Goal: Information Seeking & Learning: Learn about a topic

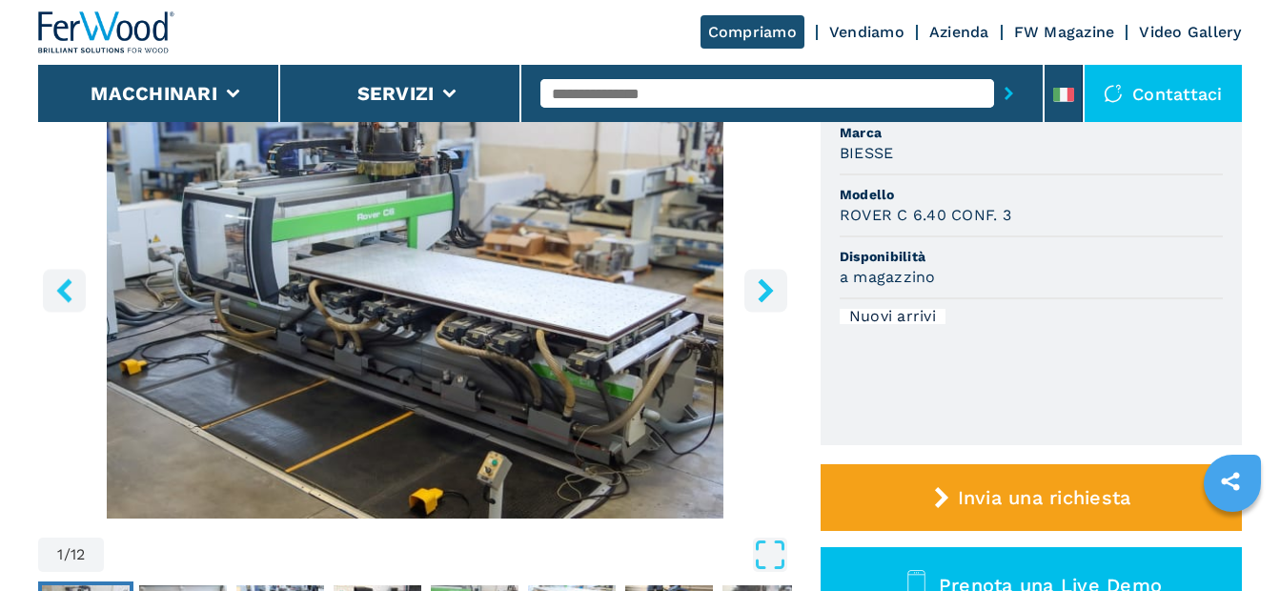
scroll to position [286, 0]
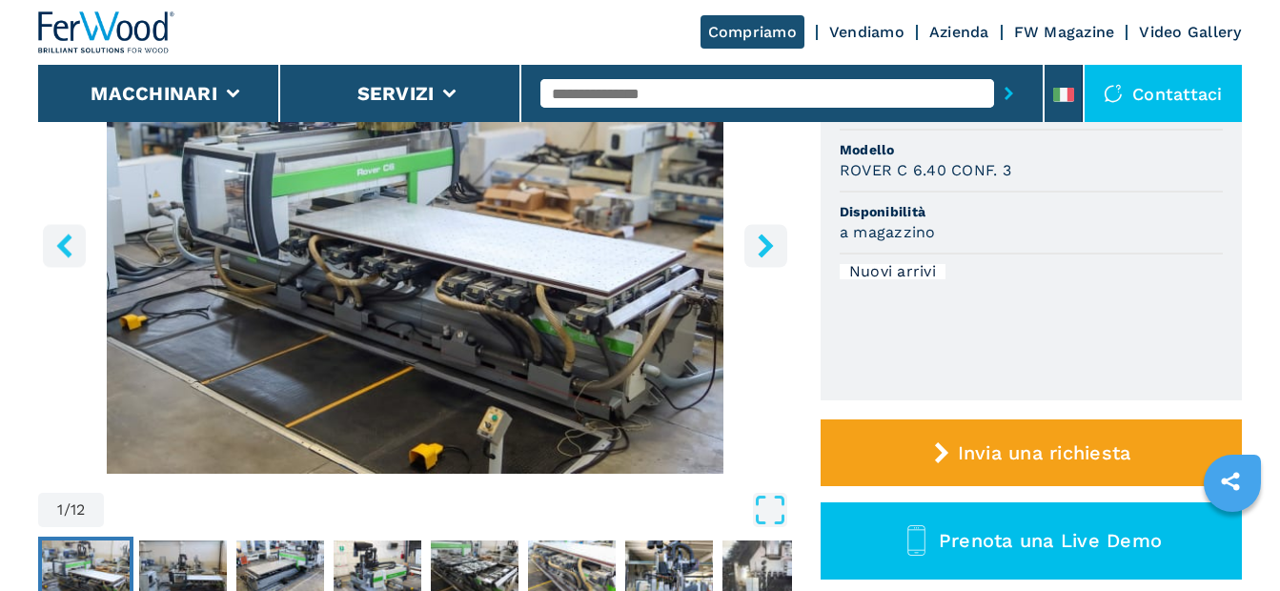
click at [767, 243] on icon "right-button" at bounding box center [765, 246] width 15 height 24
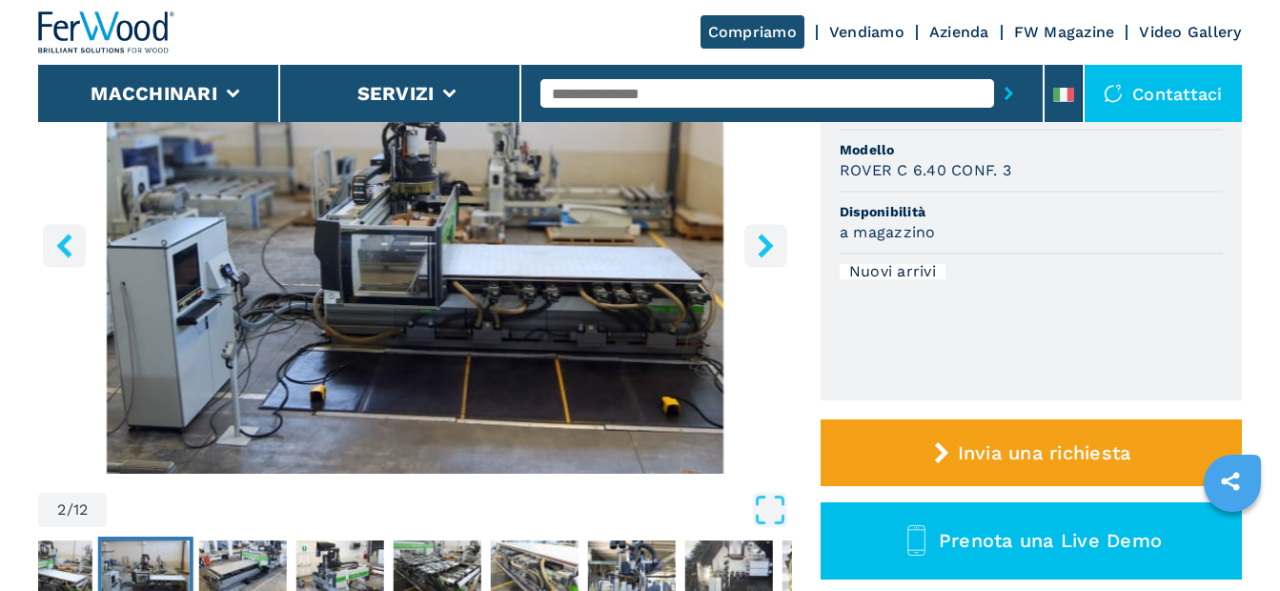
click at [767, 243] on icon "right-button" at bounding box center [765, 246] width 15 height 24
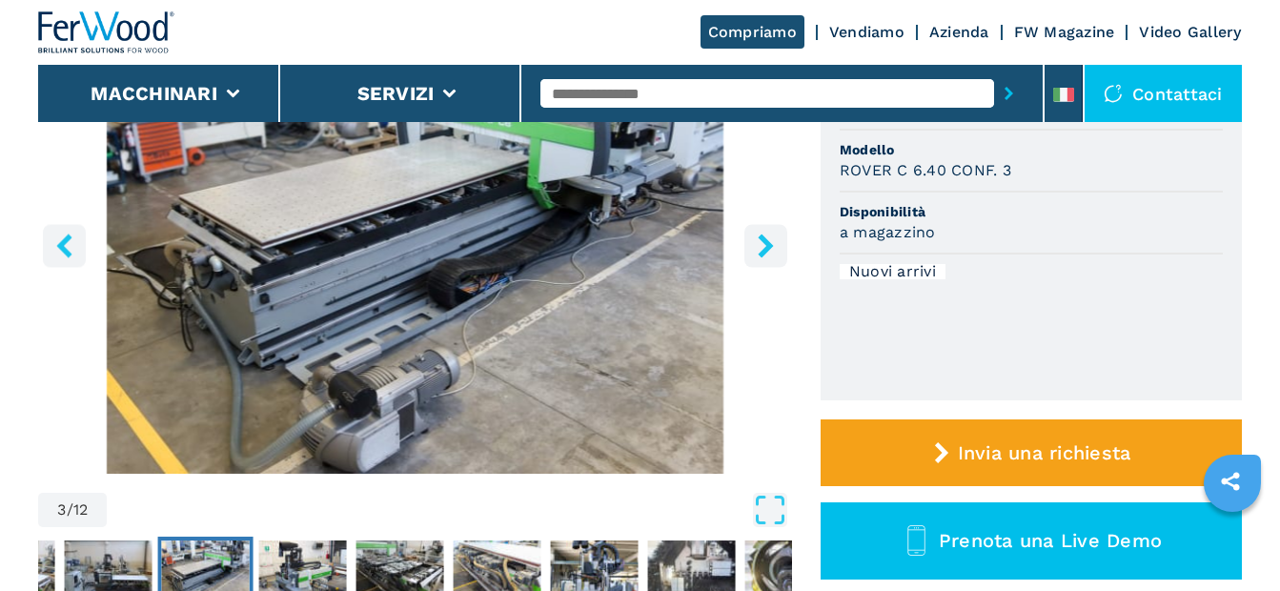
click at [767, 243] on icon "right-button" at bounding box center [765, 246] width 15 height 24
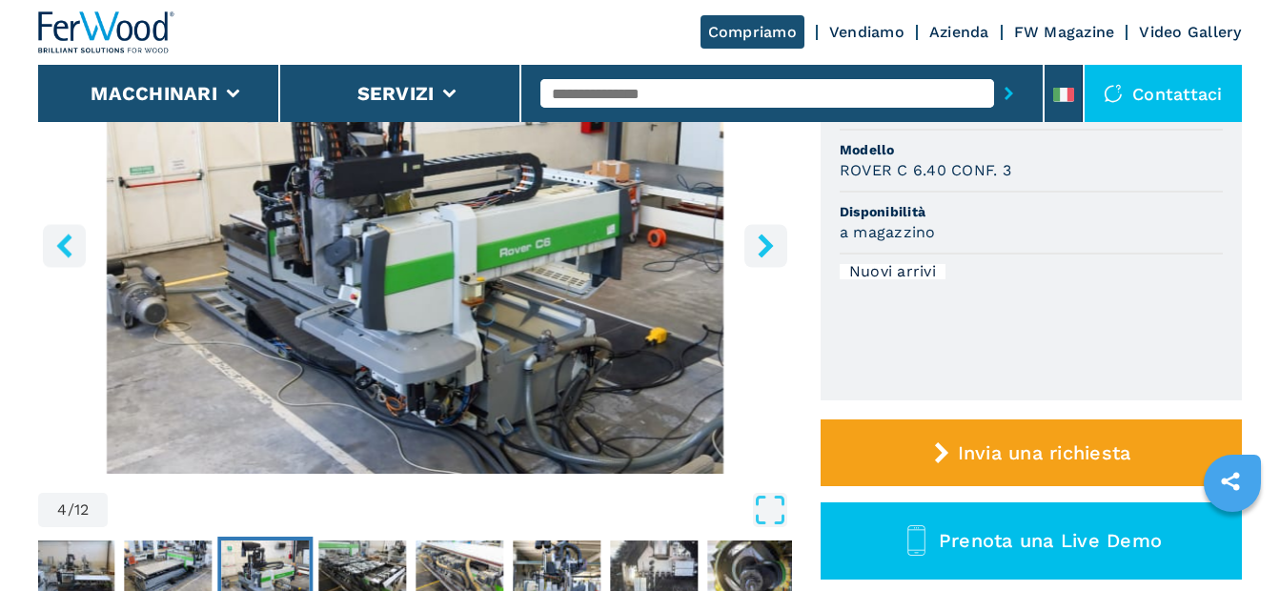
click at [766, 243] on icon "right-button" at bounding box center [765, 246] width 15 height 24
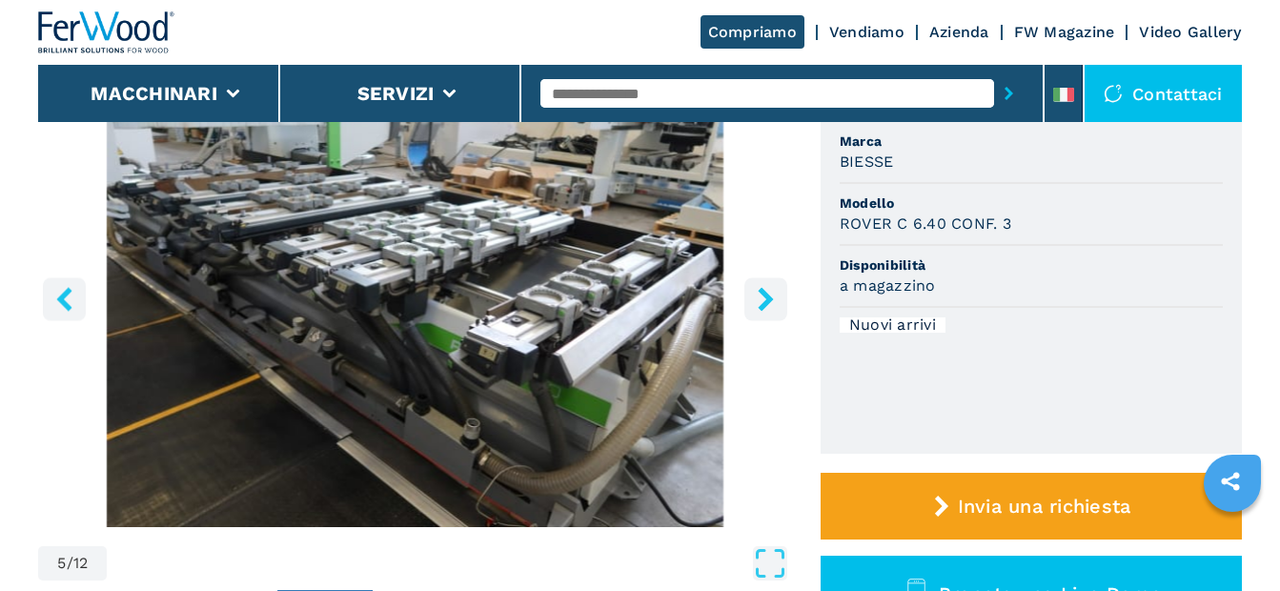
scroll to position [191, 0]
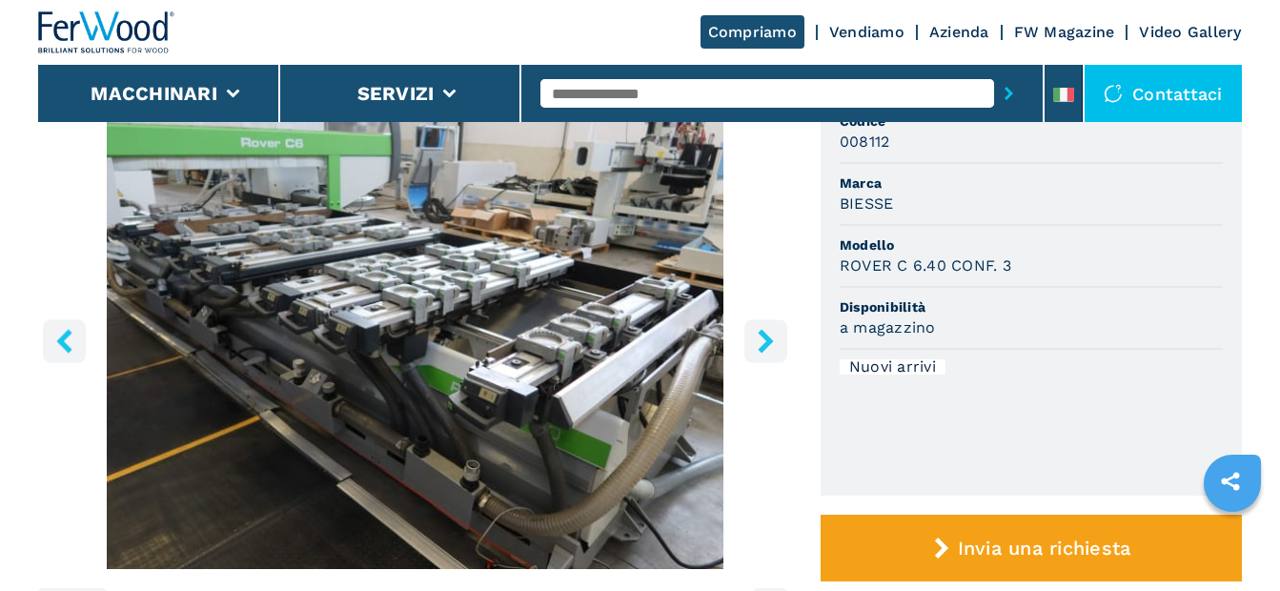
click at [766, 346] on icon "right-button" at bounding box center [765, 341] width 15 height 24
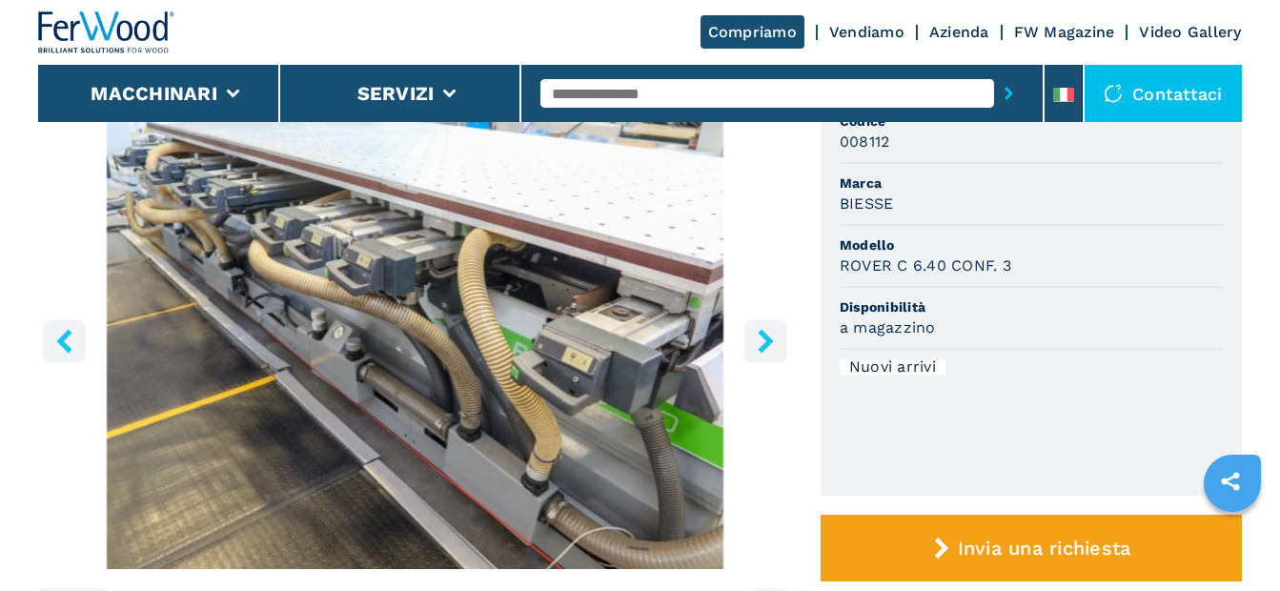
click at [766, 346] on icon "right-button" at bounding box center [765, 341] width 15 height 24
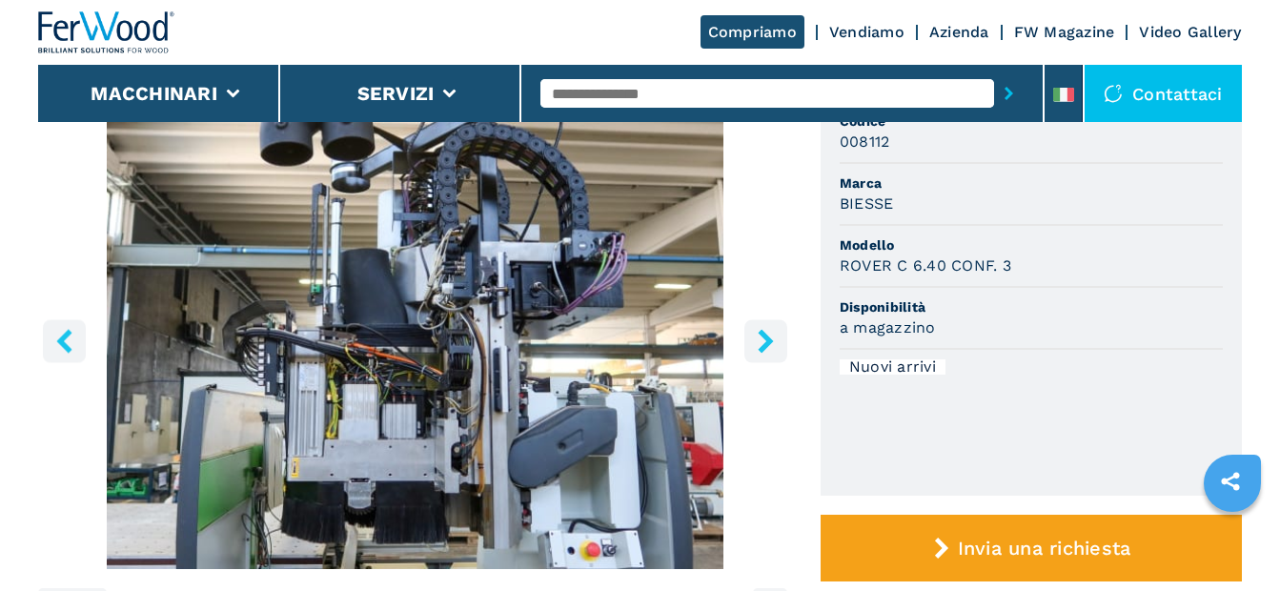
drag, startPoint x: 766, startPoint y: 346, endPoint x: 1019, endPoint y: 404, distance: 260.2
click at [1019, 404] on ul "Codice 008112 Marca BIESSE Modello ROVER C 6.40 CONF. 3 Disponibilità a magazzi…" at bounding box center [1031, 296] width 421 height 399
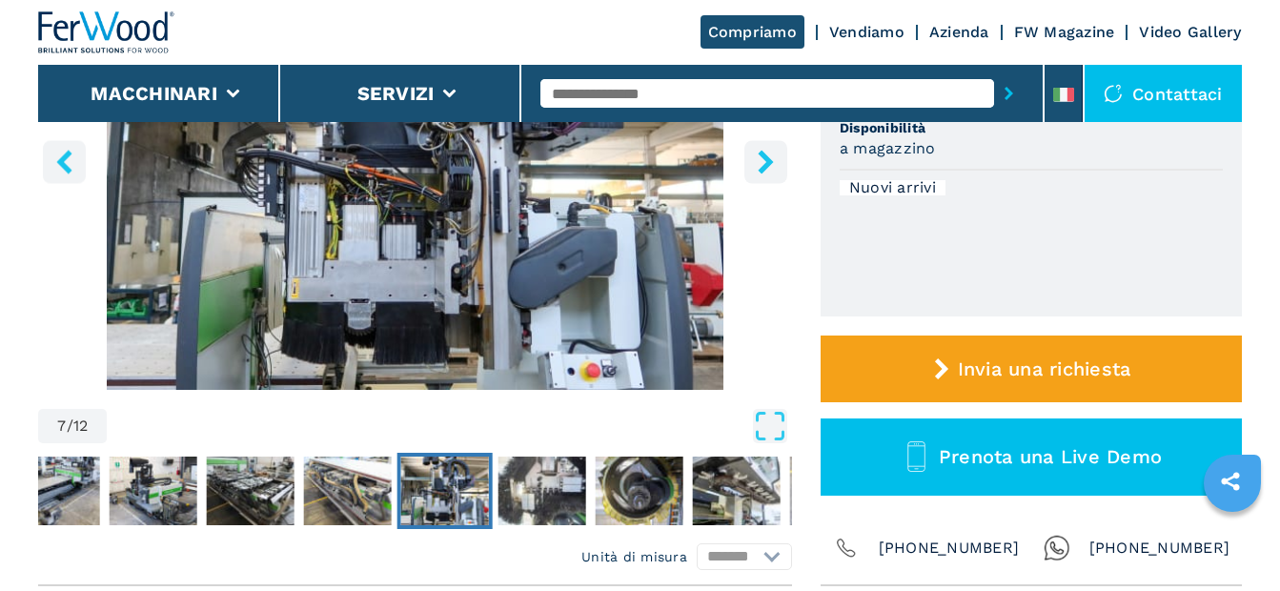
scroll to position [381, 0]
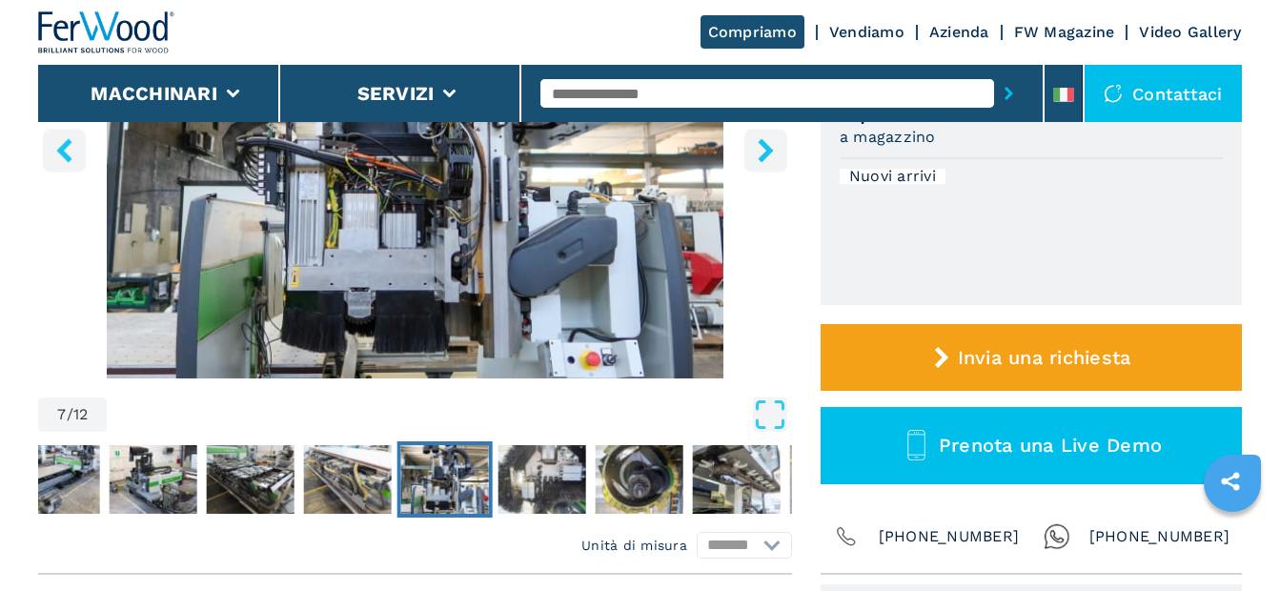
click at [754, 150] on icon "right-button" at bounding box center [766, 150] width 24 height 24
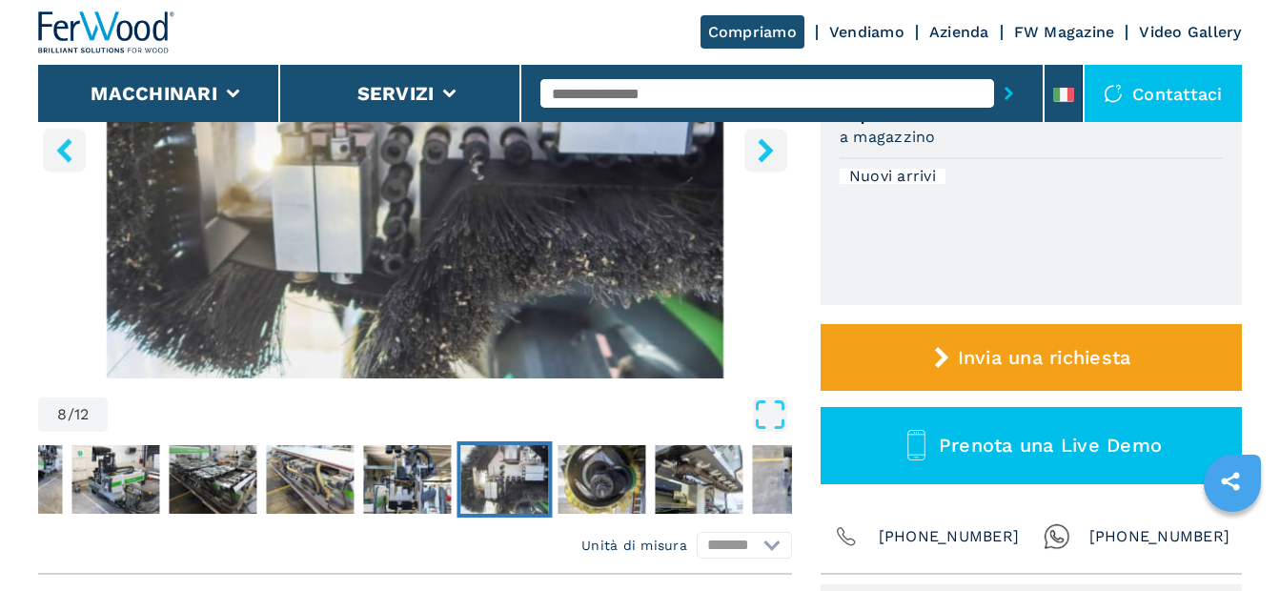
click at [766, 151] on icon "right-button" at bounding box center [766, 150] width 24 height 24
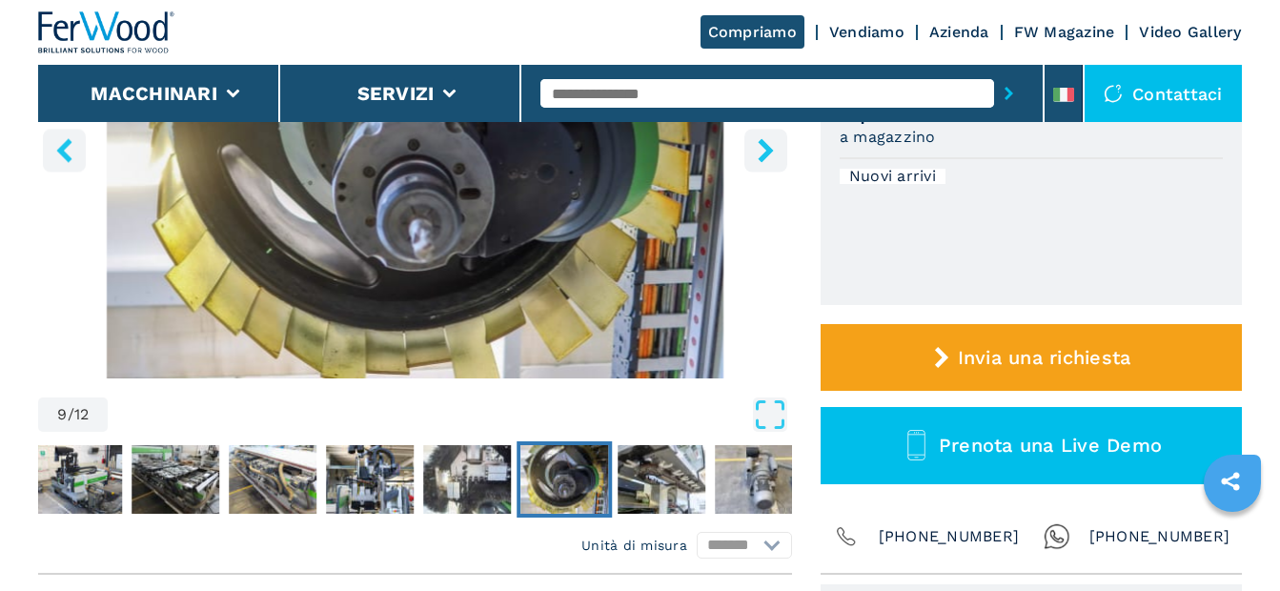
scroll to position [191, 0]
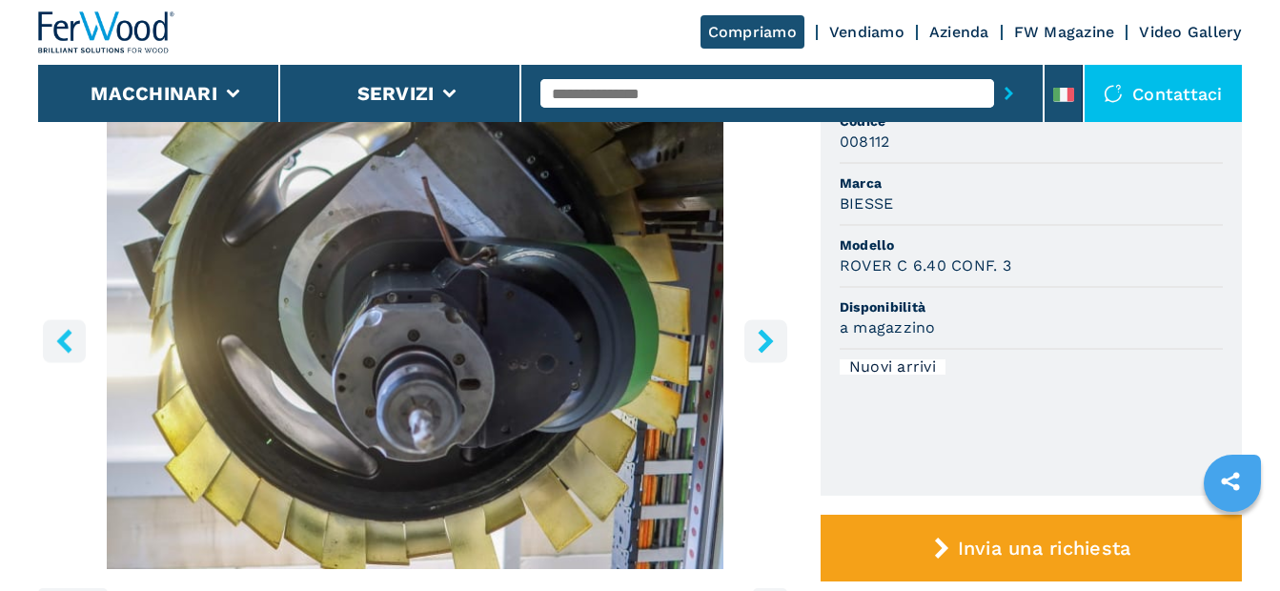
click at [766, 342] on icon "right-button" at bounding box center [765, 341] width 15 height 24
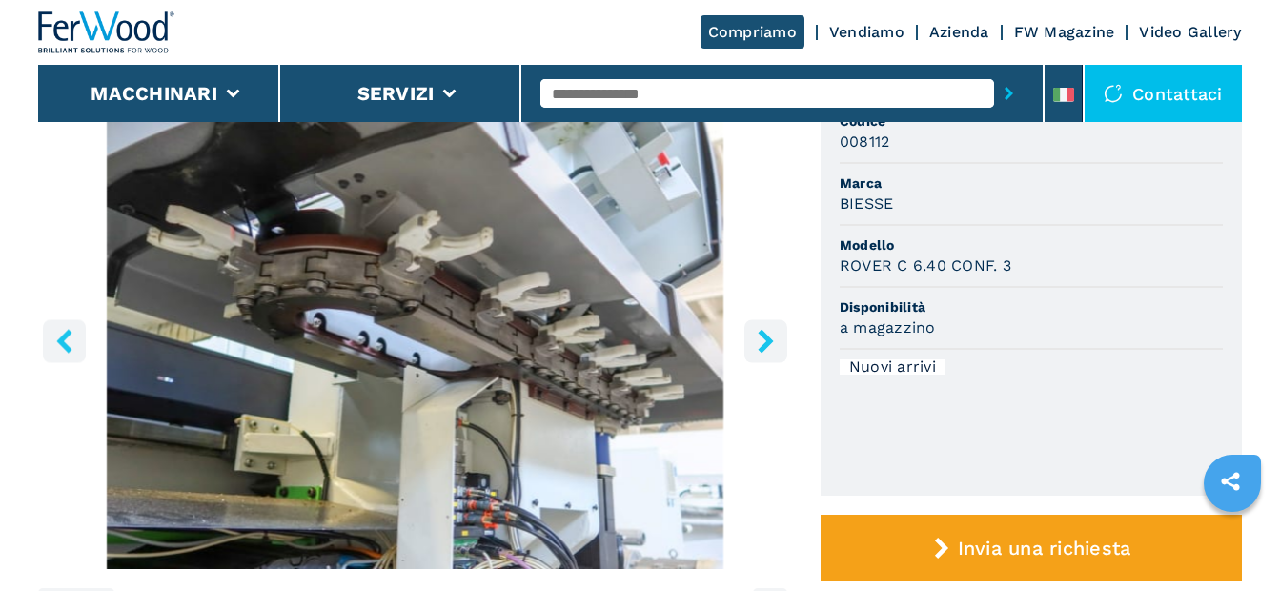
click at [766, 343] on icon "right-button" at bounding box center [765, 341] width 15 height 24
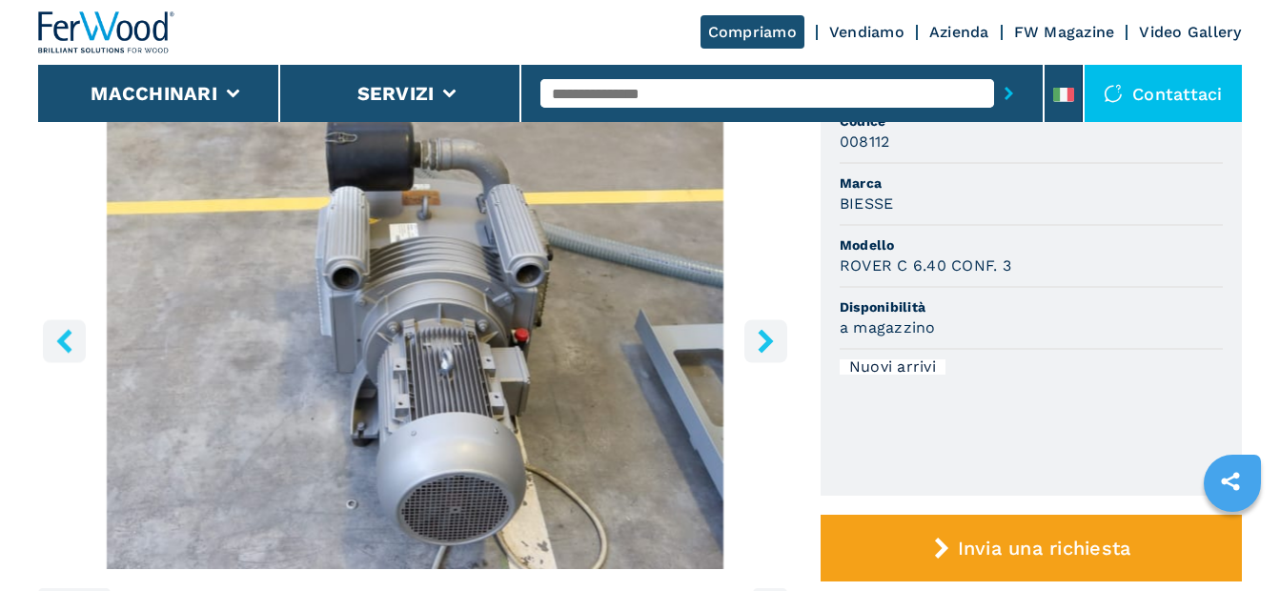
click at [766, 343] on icon "right-button" at bounding box center [765, 341] width 15 height 24
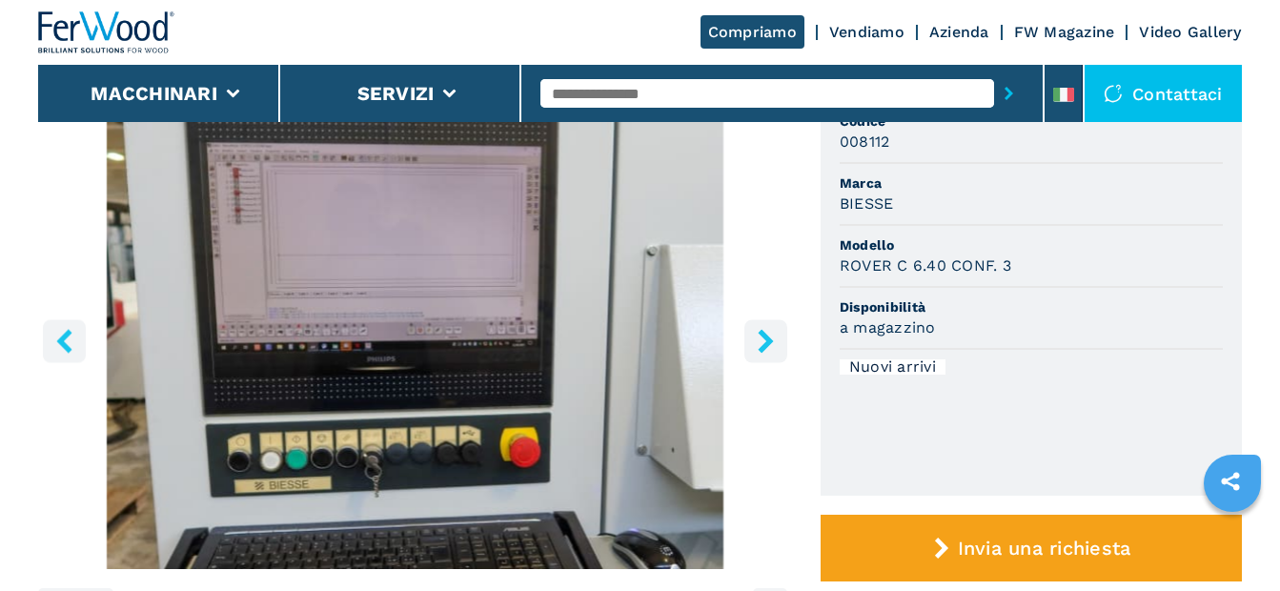
click at [766, 343] on icon "right-button" at bounding box center [765, 341] width 15 height 24
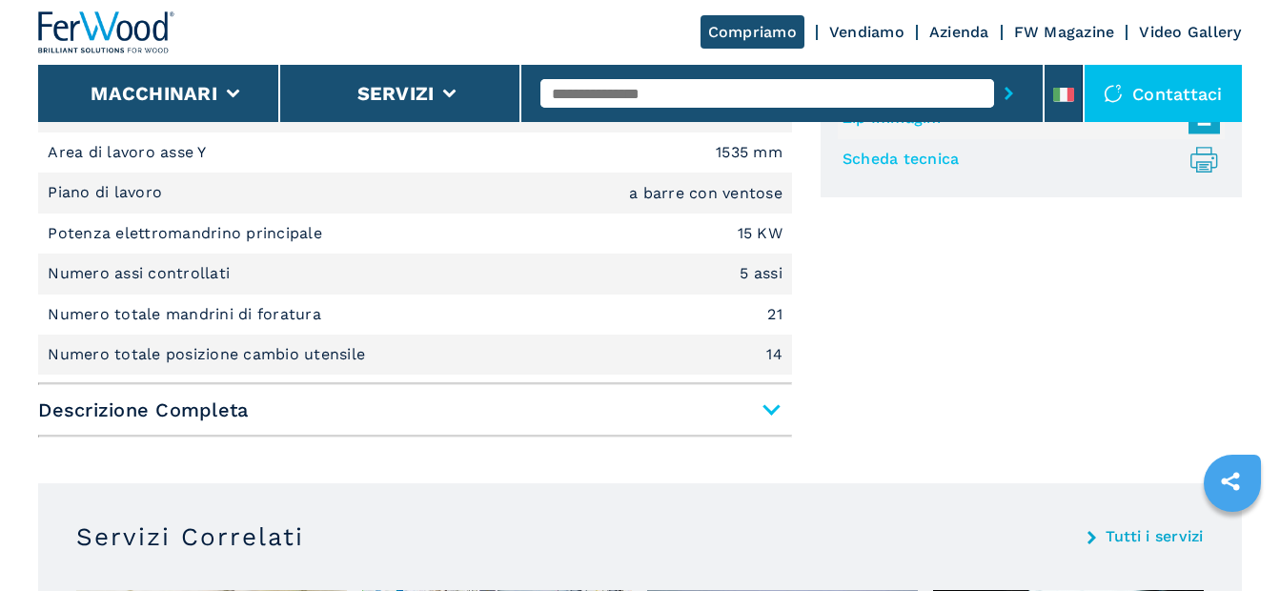
scroll to position [953, 0]
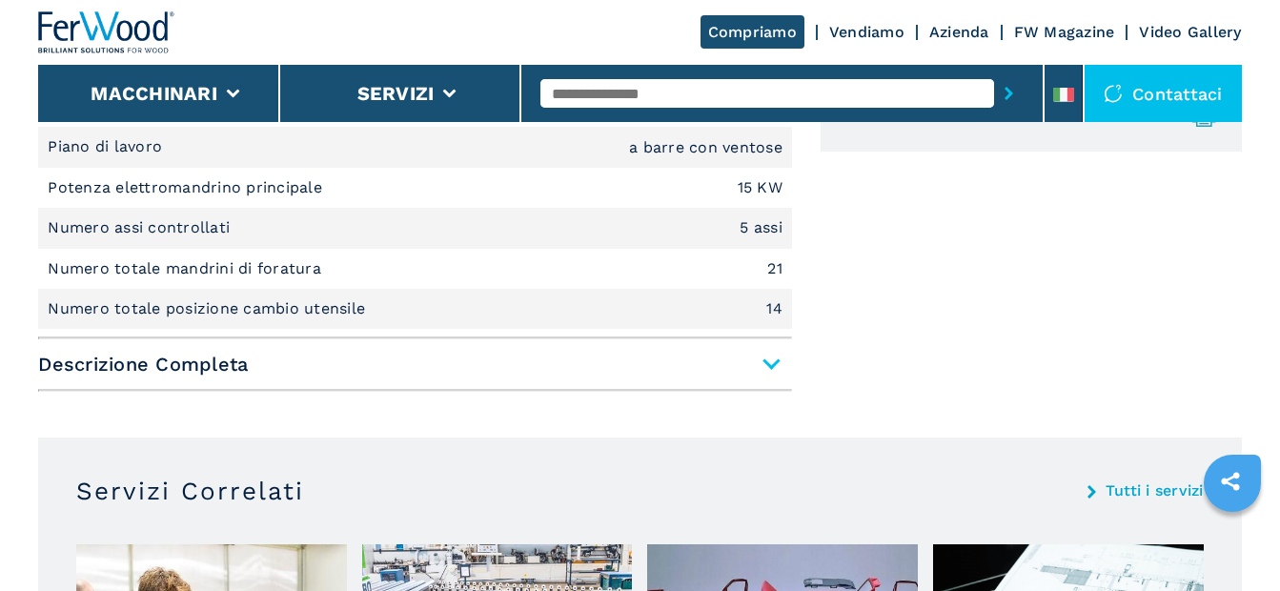
click at [741, 356] on span "Descrizione Completa" at bounding box center [415, 364] width 754 height 34
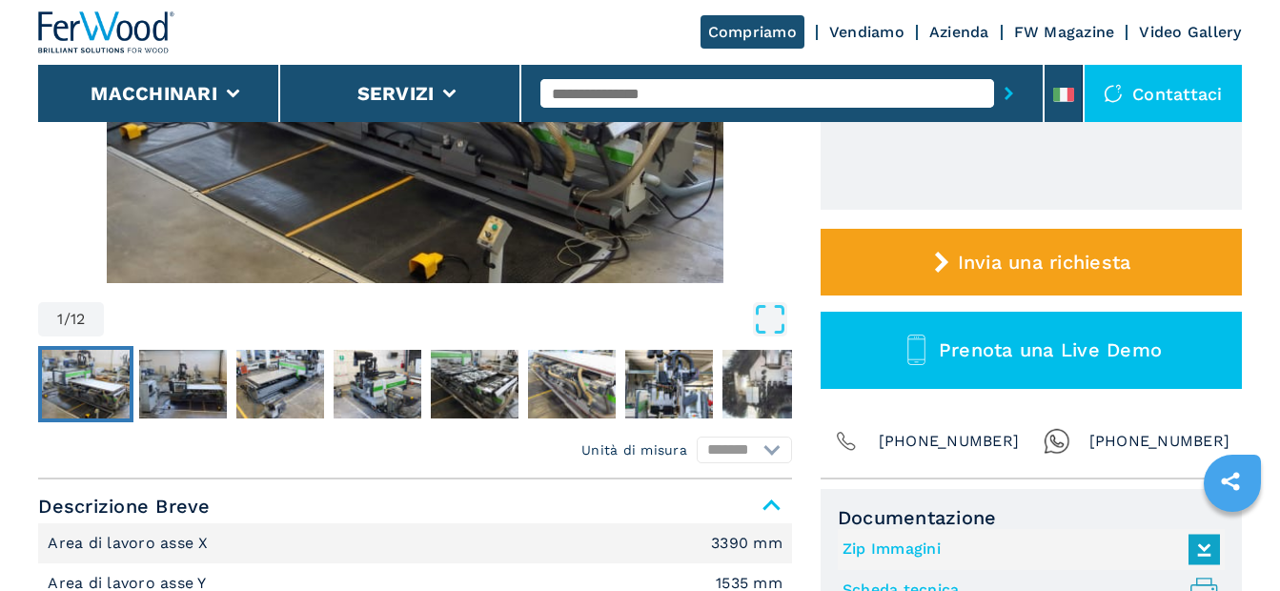
scroll to position [0, 0]
